Goal: Task Accomplishment & Management: Use online tool/utility

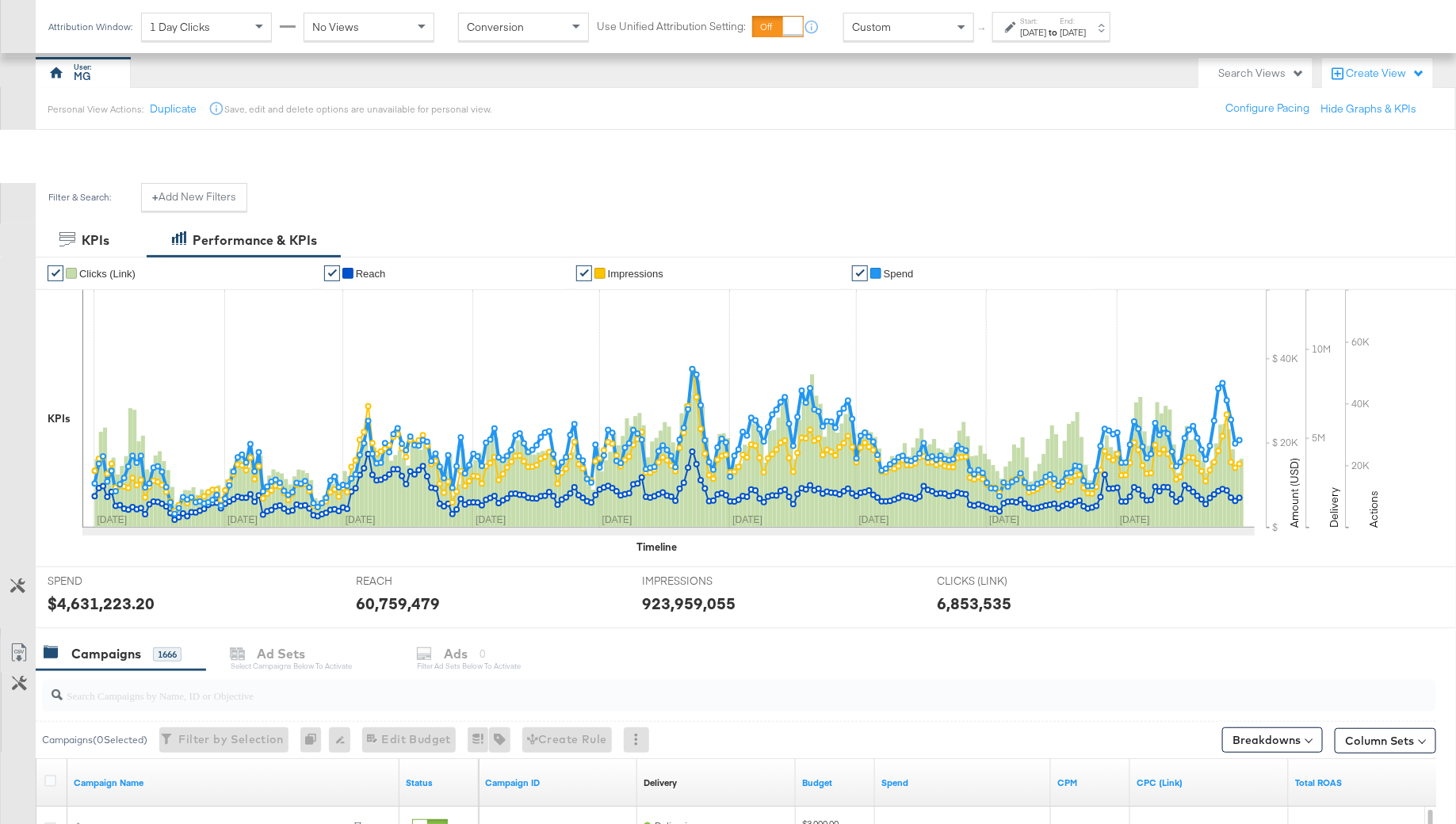
scroll to position [565, 0]
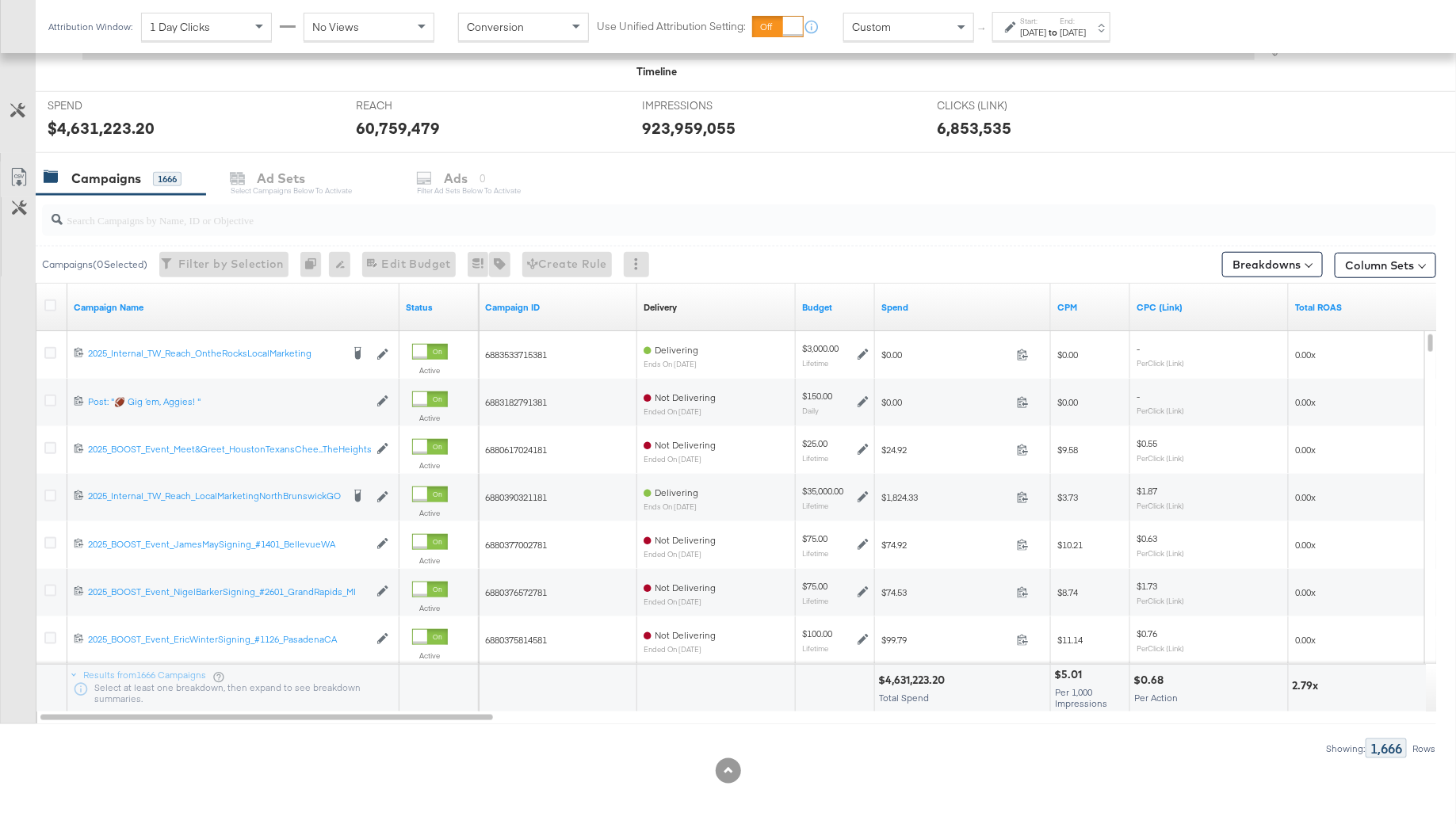
click at [132, 218] on input "search" at bounding box center [686, 213] width 1246 height 31
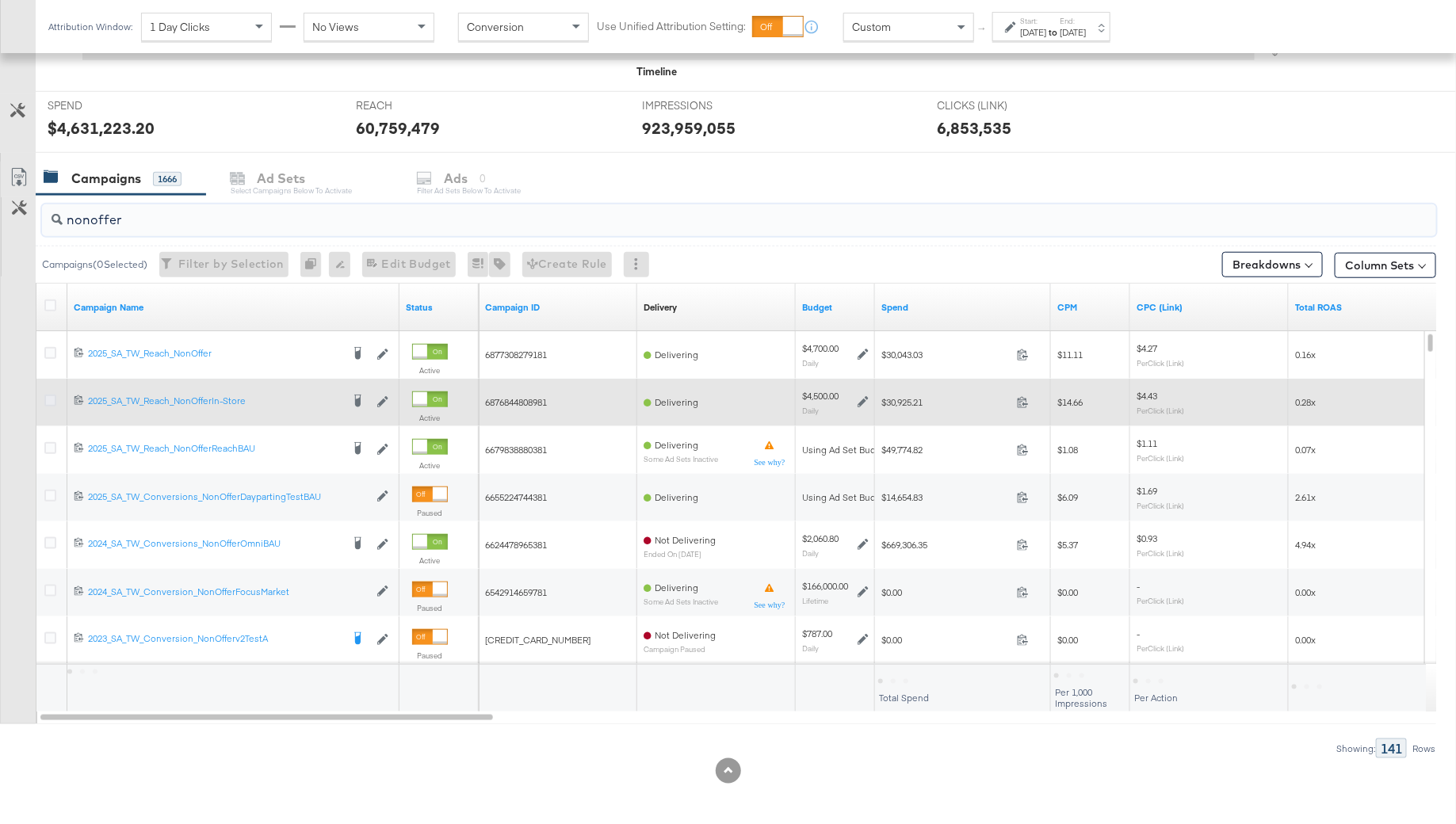
type input "nonoffer"
click at [46, 397] on icon at bounding box center [50, 400] width 12 height 12
click at [0, 0] on input "checkbox" at bounding box center [0, 0] width 0 height 0
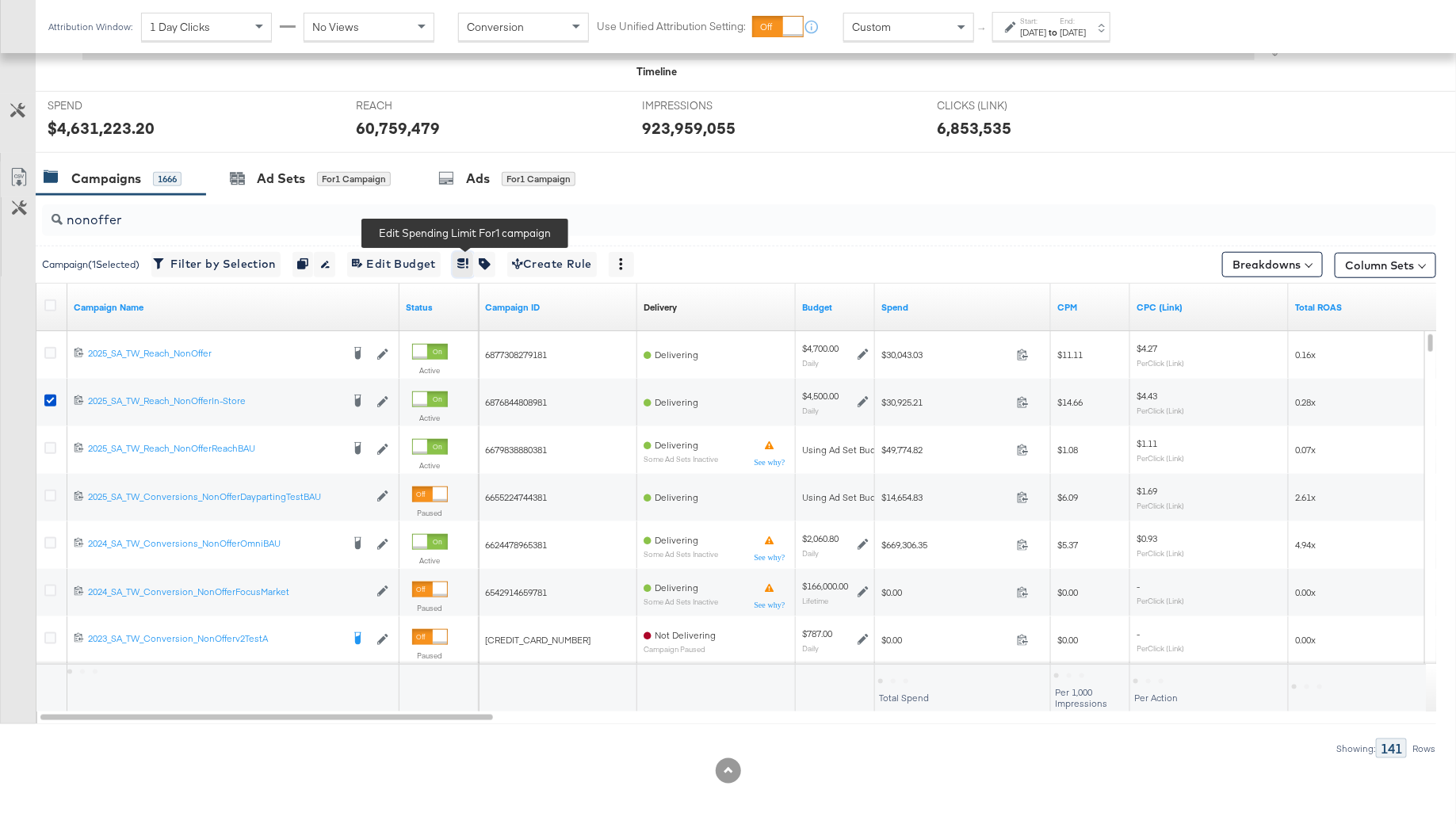
click at [460, 264] on button "button" at bounding box center [463, 264] width 21 height 25
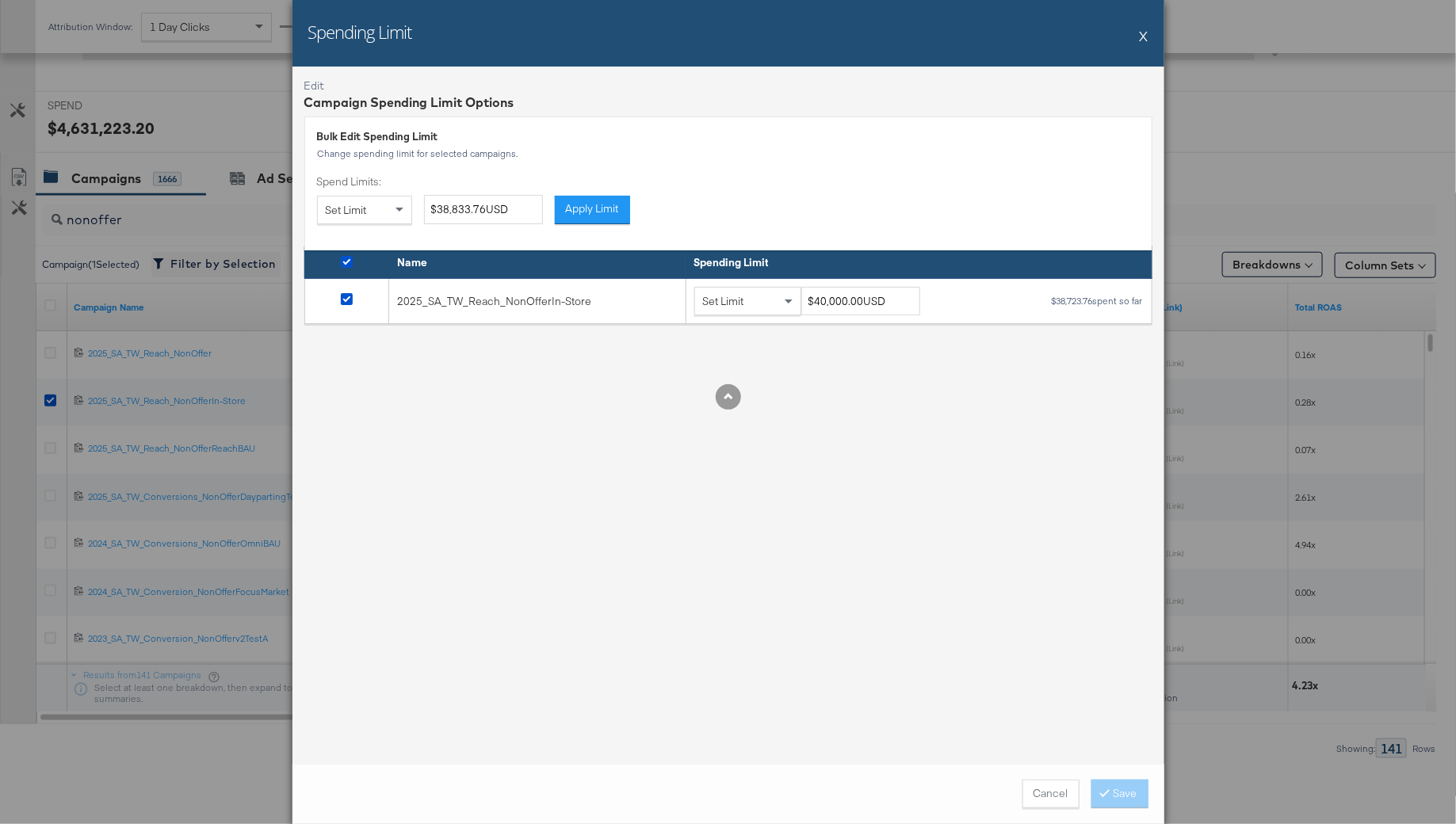
click at [1146, 29] on button "X" at bounding box center [1144, 36] width 9 height 32
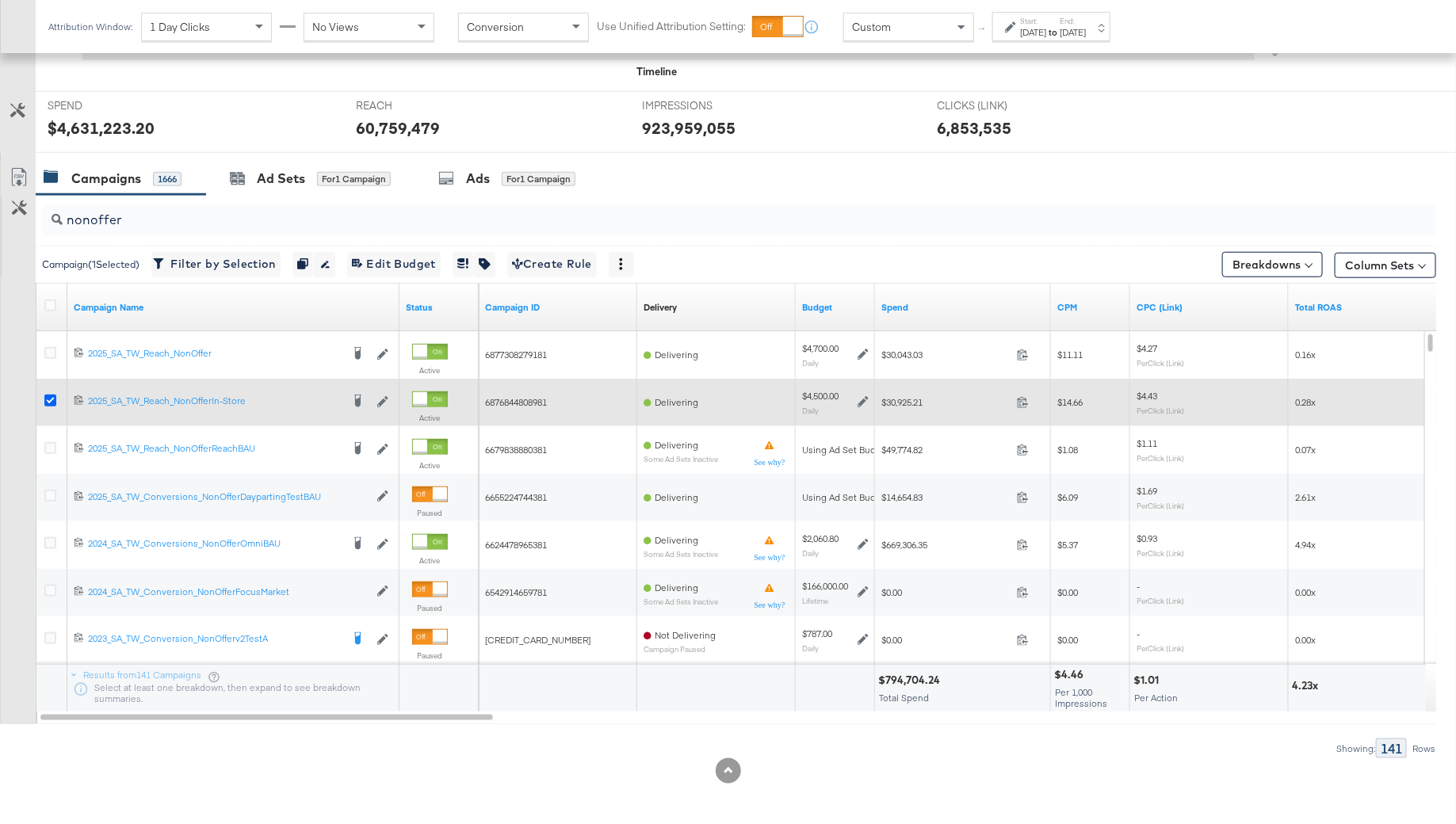
click at [51, 394] on icon at bounding box center [50, 400] width 12 height 12
click at [0, 0] on input "checkbox" at bounding box center [0, 0] width 0 height 0
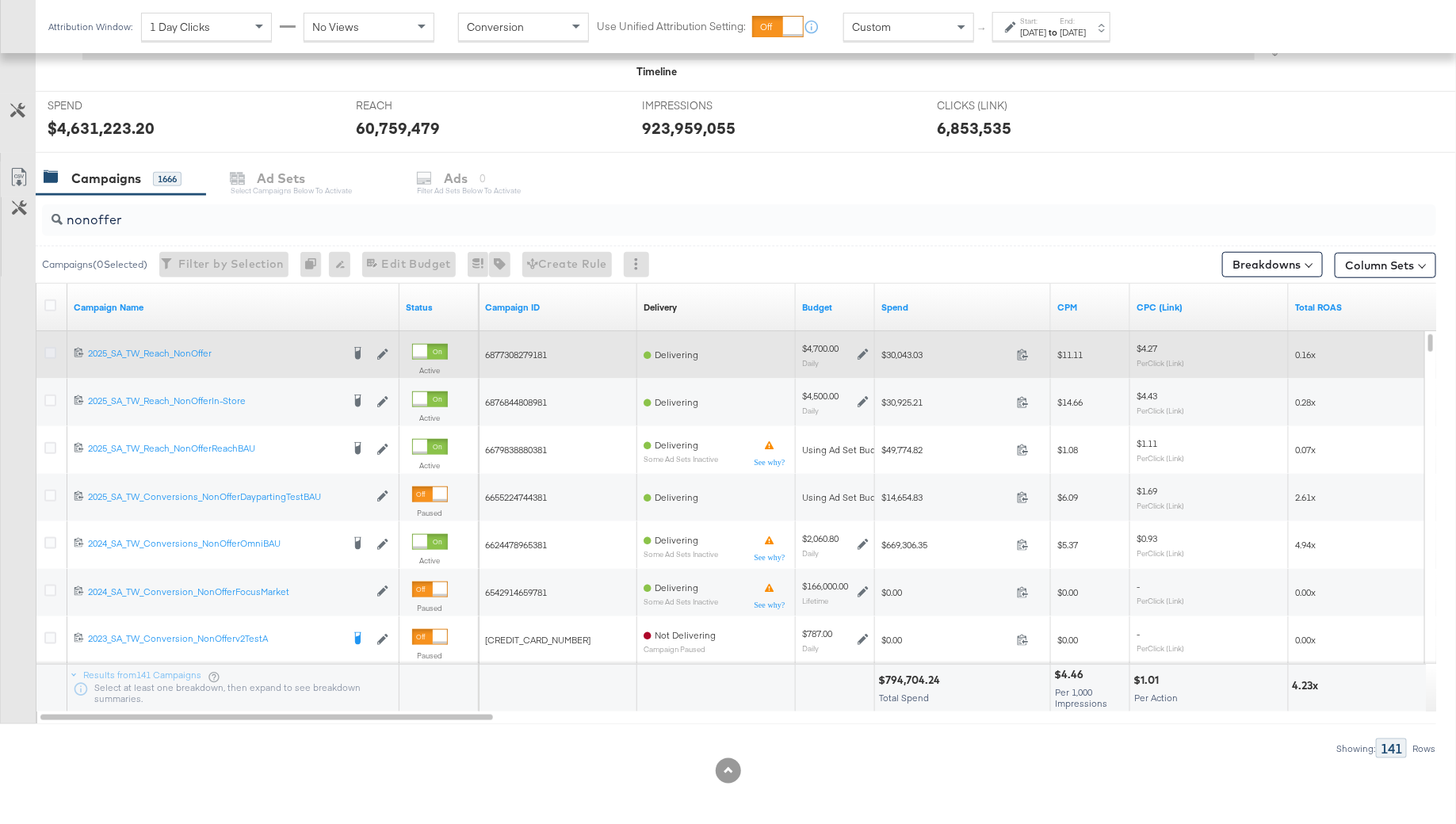
click at [49, 351] on icon at bounding box center [50, 353] width 12 height 12
click at [0, 0] on input "checkbox" at bounding box center [0, 0] width 0 height 0
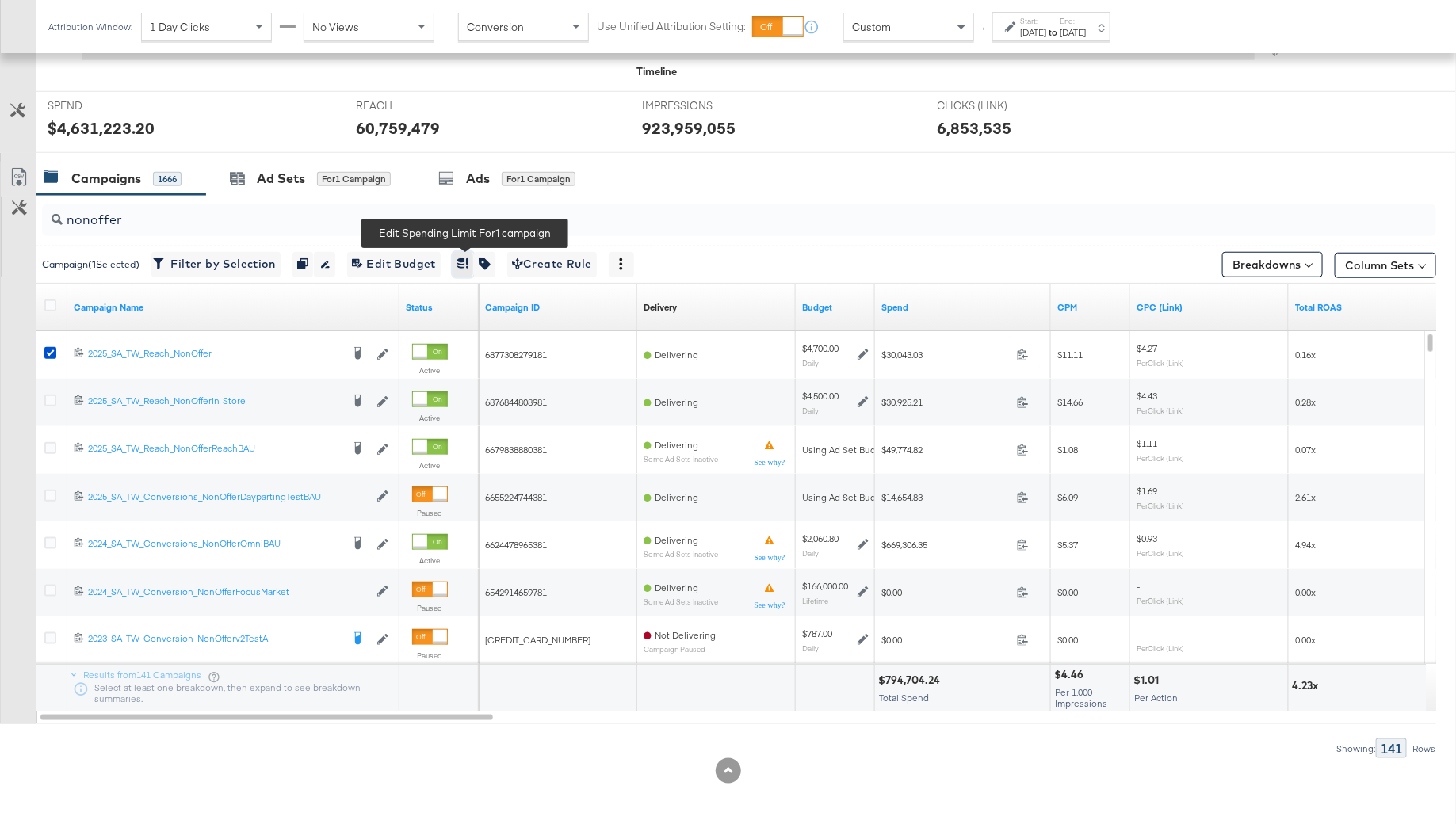
click at [465, 260] on icon "button" at bounding box center [461, 263] width 8 height 11
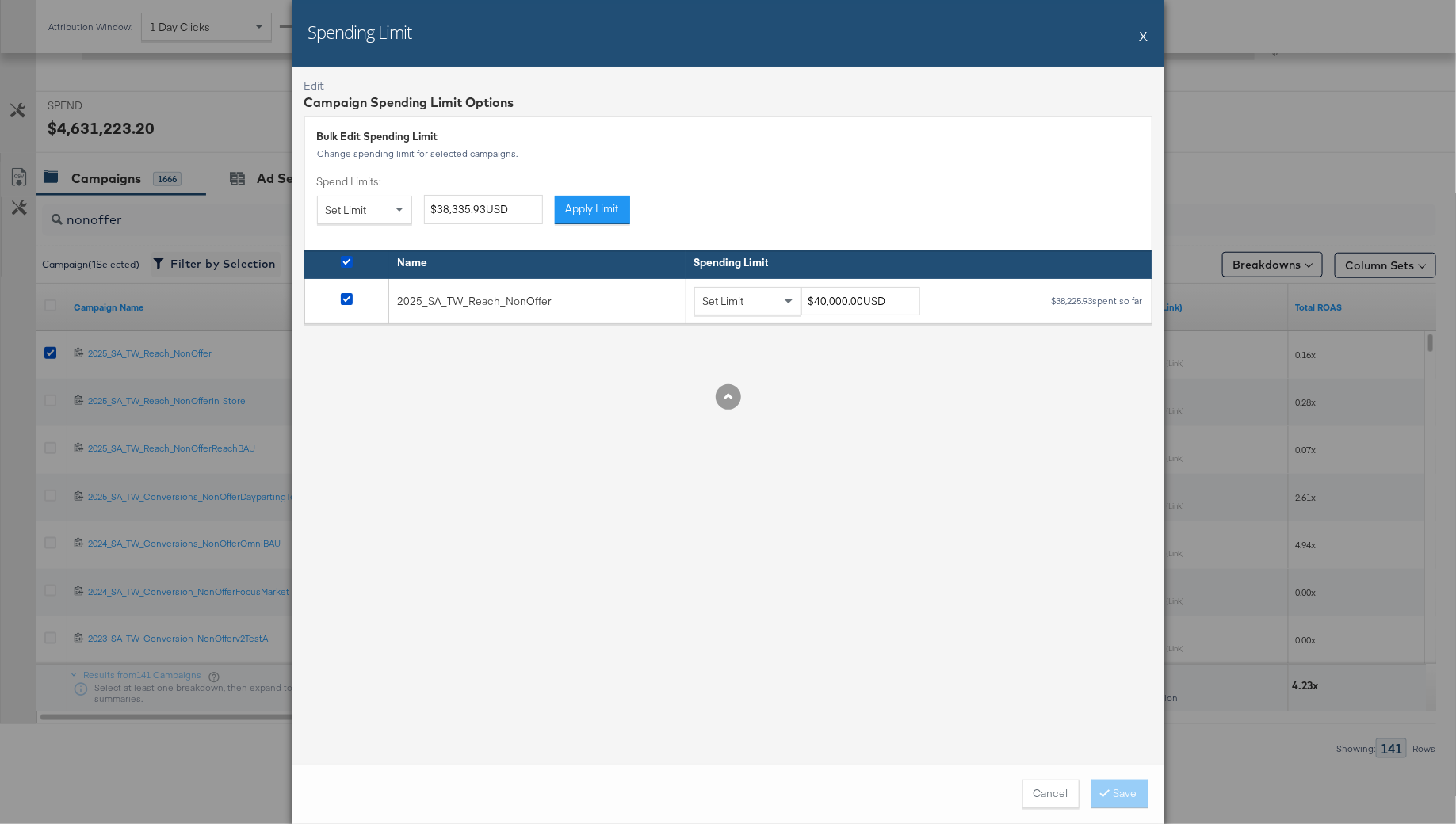
click at [1145, 32] on button "X" at bounding box center [1144, 36] width 9 height 32
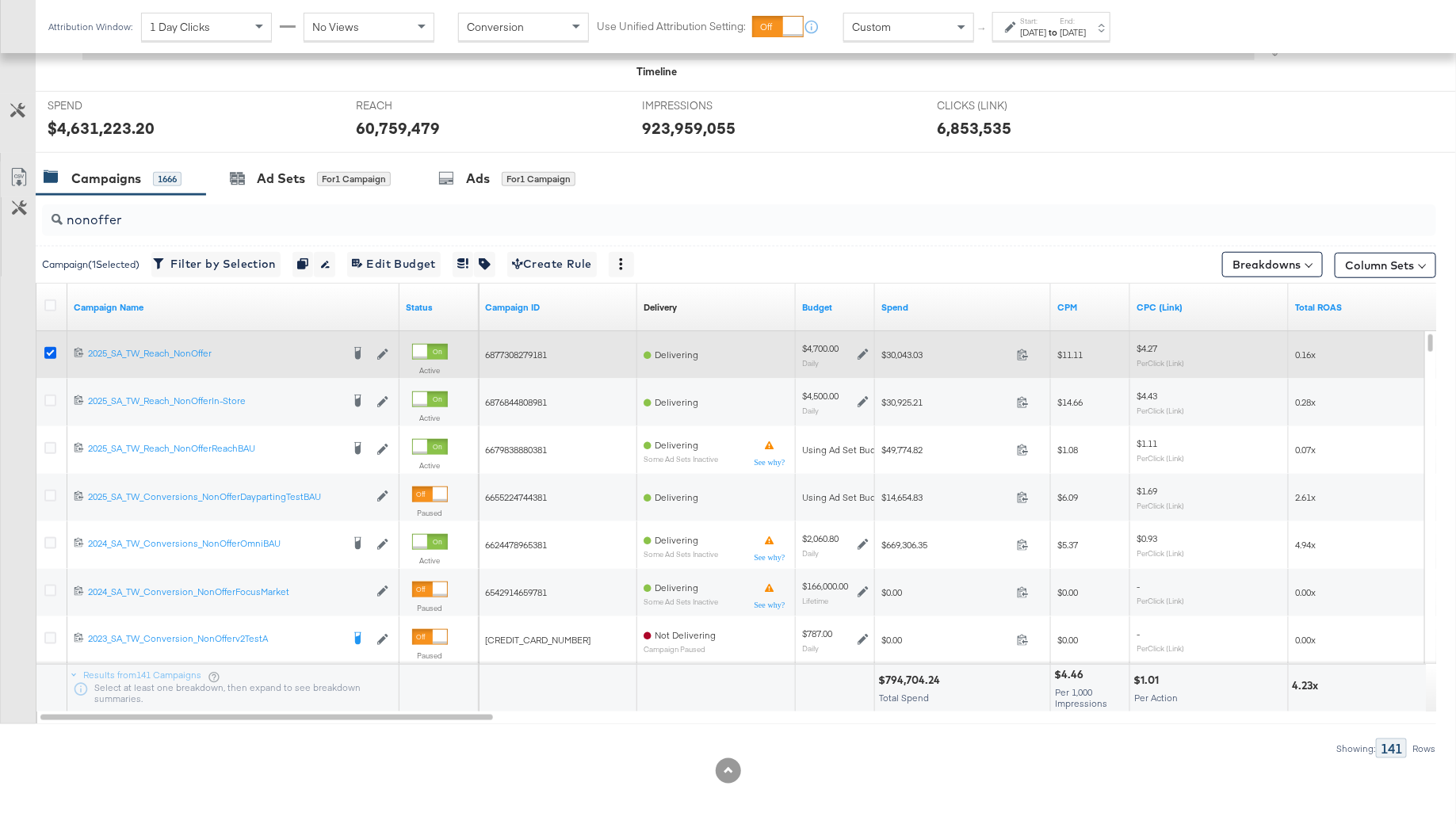
click at [48, 347] on icon at bounding box center [50, 353] width 12 height 12
click at [0, 0] on input "checkbox" at bounding box center [0, 0] width 0 height 0
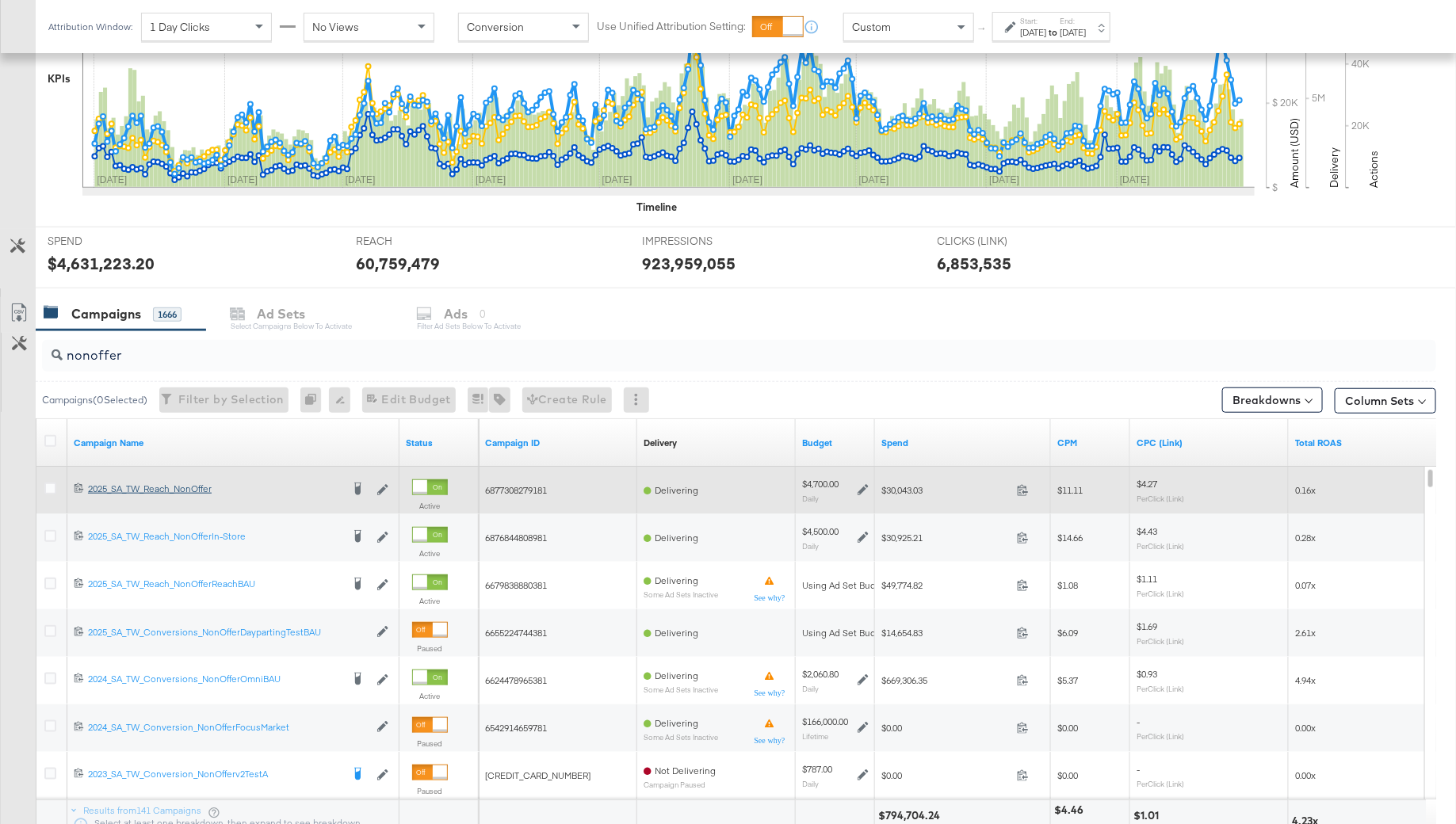
scroll to position [424, 0]
